Goal: Obtain resource: Obtain resource

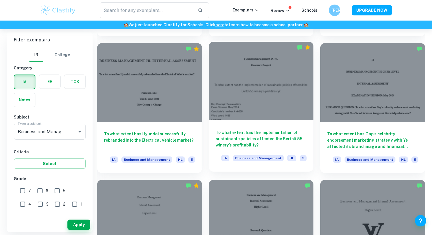
scroll to position [695, 0]
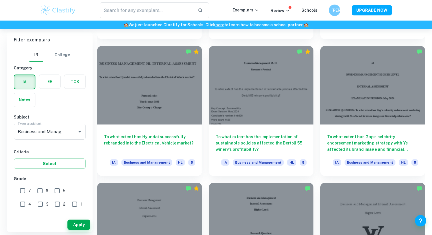
click at [23, 192] on input "7" at bounding box center [22, 190] width 11 height 11
checkbox input "true"
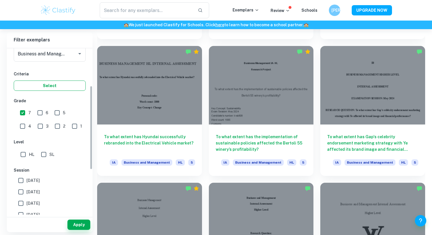
scroll to position [93, 0]
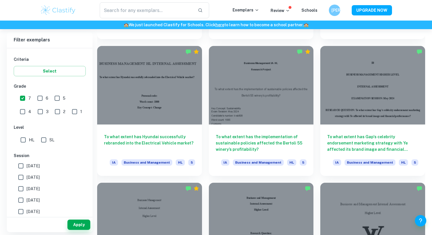
click at [26, 140] on input "HL" at bounding box center [22, 139] width 11 height 11
checkbox input "true"
click at [25, 168] on input "[DATE]" at bounding box center [20, 165] width 11 height 11
checkbox input "true"
click at [23, 177] on input "[DATE]" at bounding box center [20, 177] width 11 height 11
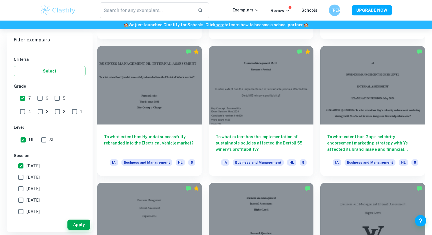
checkbox input "true"
click at [22, 186] on input "[DATE]" at bounding box center [20, 188] width 11 height 11
checkbox input "true"
click at [21, 200] on input "[DATE]" at bounding box center [20, 200] width 11 height 11
checkbox input "true"
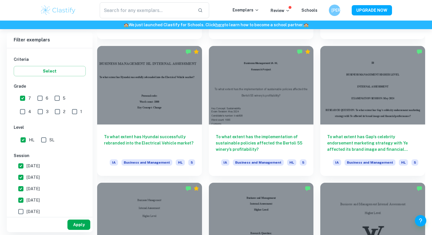
click at [78, 223] on button "Apply" at bounding box center [78, 225] width 23 height 10
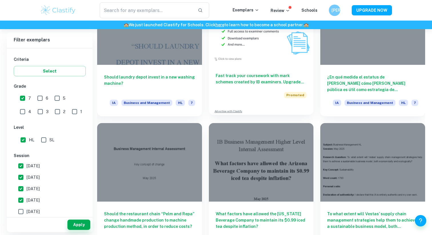
scroll to position [1158, 0]
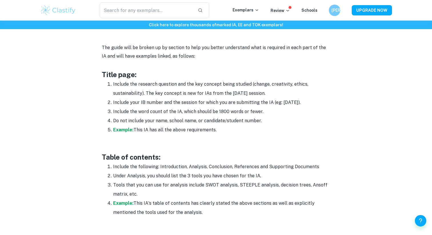
scroll to position [311, 0]
